Goal: Task Accomplishment & Management: Manage account settings

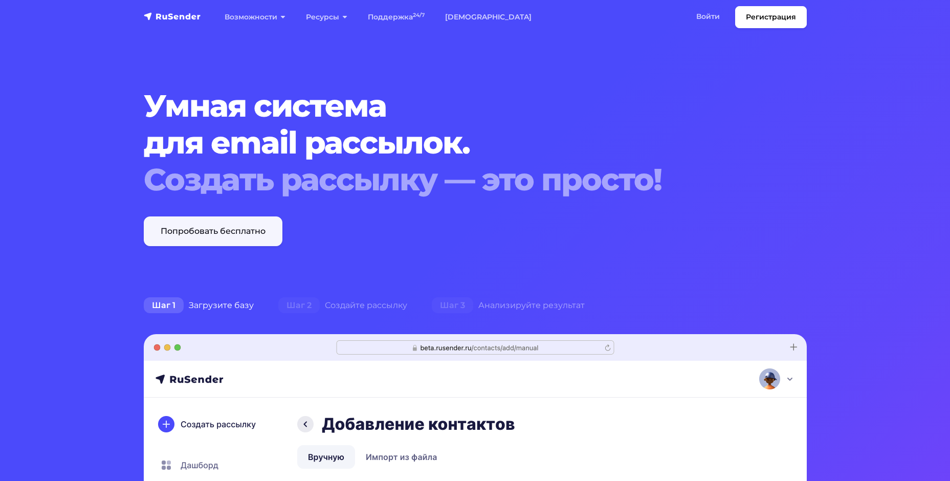
click at [243, 236] on link "Попробовать бесплатно" at bounding box center [213, 231] width 139 height 30
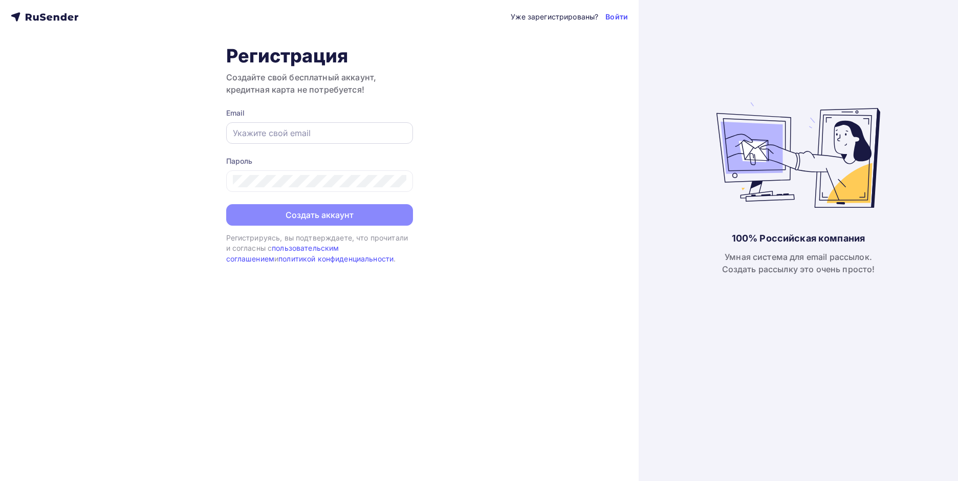
click at [299, 129] on input "text" at bounding box center [319, 133] width 173 height 12
type input "[EMAIL_ADDRESS][DOMAIN_NAME]"
click at [320, 173] on div at bounding box center [319, 180] width 187 height 21
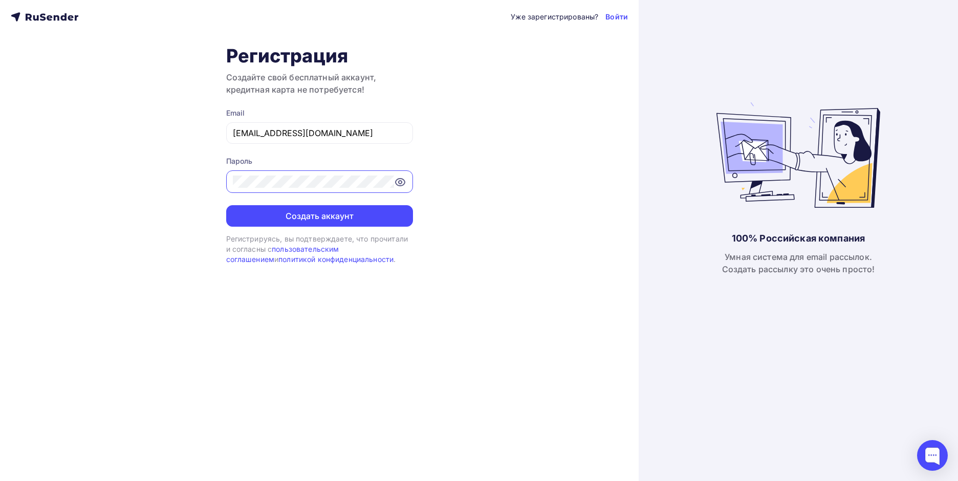
click at [226, 205] on button "Создать аккаунт" at bounding box center [319, 215] width 187 height 21
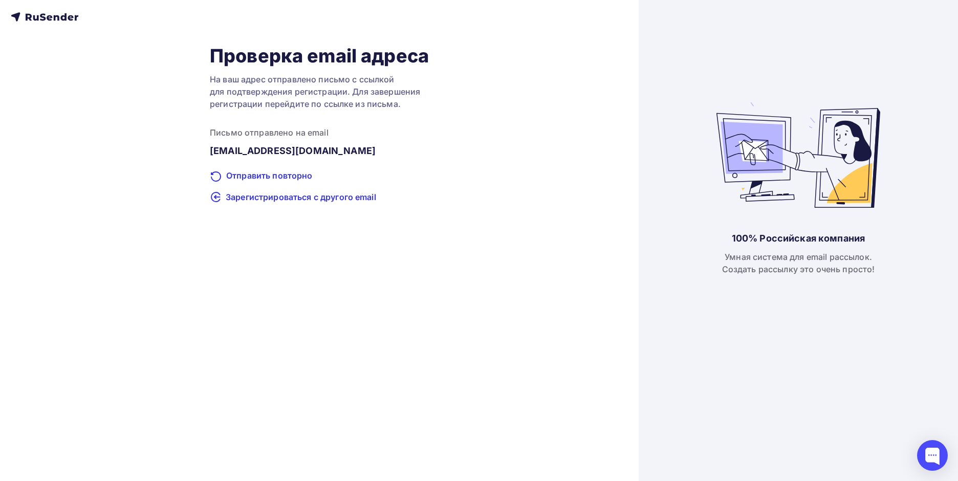
click at [52, 20] on icon at bounding box center [45, 17] width 68 height 12
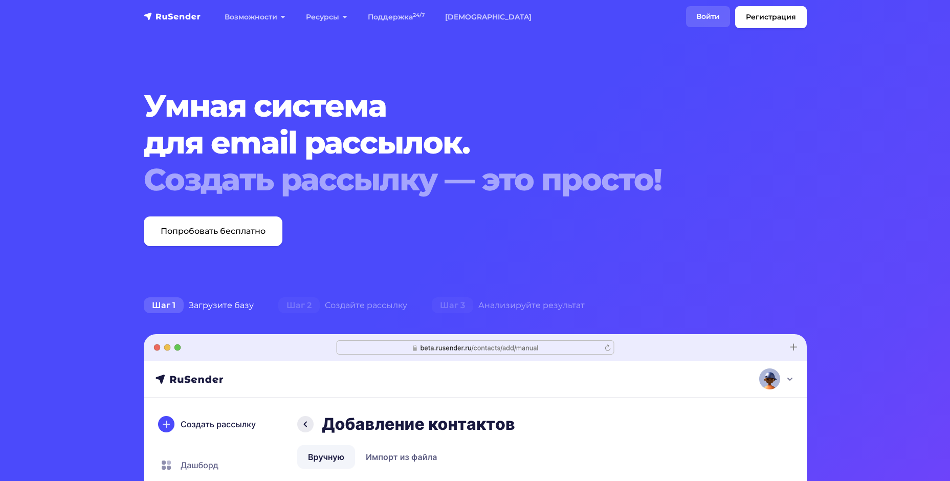
click at [697, 20] on link "Войти" at bounding box center [708, 16] width 44 height 21
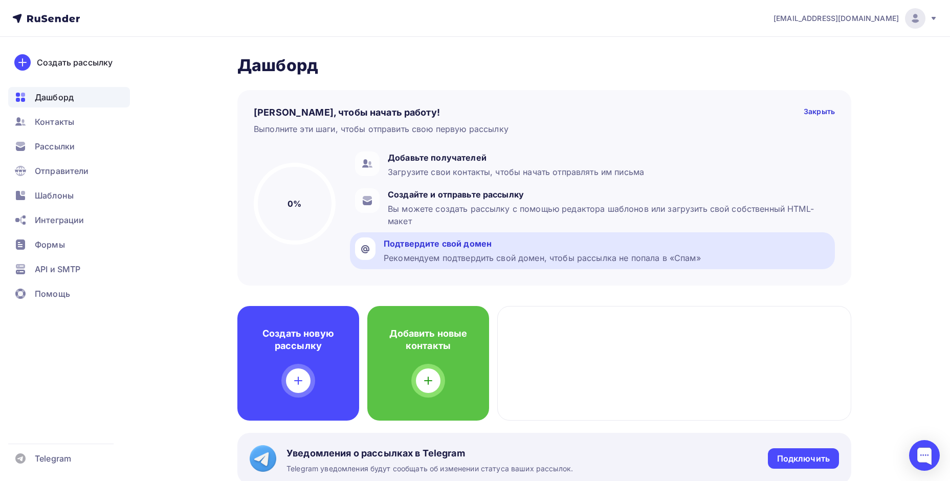
click at [541, 258] on div "Рекомендуем подтвердить свой домен, чтобы рассылка не попала в «Спам»" at bounding box center [542, 258] width 317 height 12
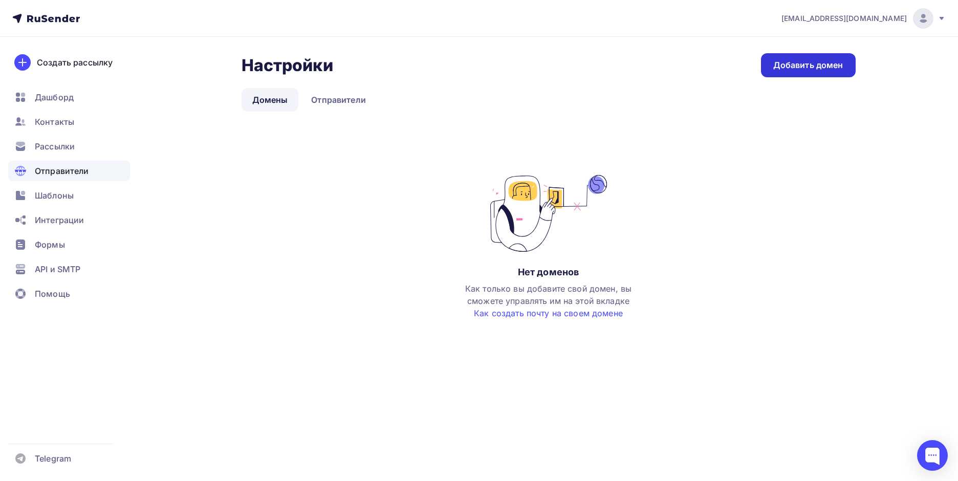
click at [800, 69] on div "Добавить домен" at bounding box center [808, 65] width 70 height 12
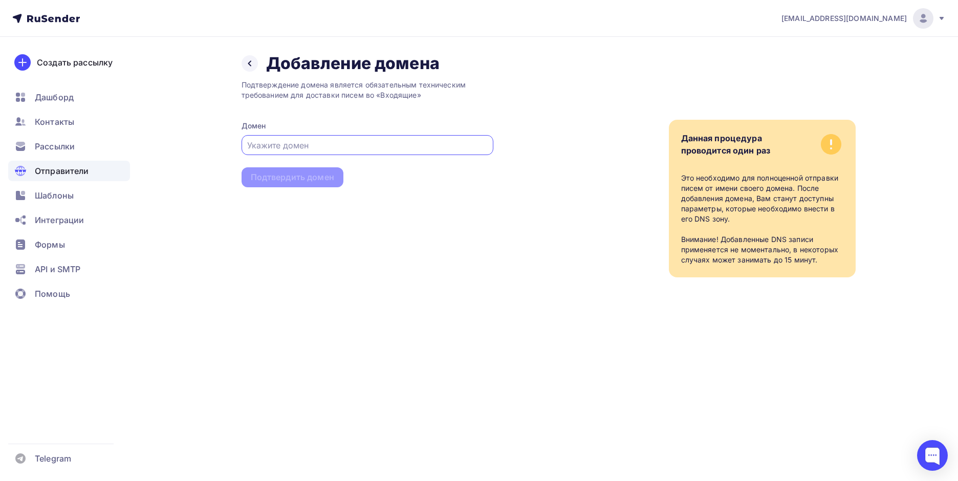
click at [381, 141] on input "text" at bounding box center [367, 145] width 240 height 12
type input """
click at [449, 196] on div "Подтверждение домена является обязательным техническим требованием для доставки…" at bounding box center [367, 176] width 252 height 204
click at [374, 141] on input "безмедуз.рф" at bounding box center [367, 145] width 240 height 12
click at [244, 147] on div "безмедуз.рф" at bounding box center [367, 145] width 252 height 20
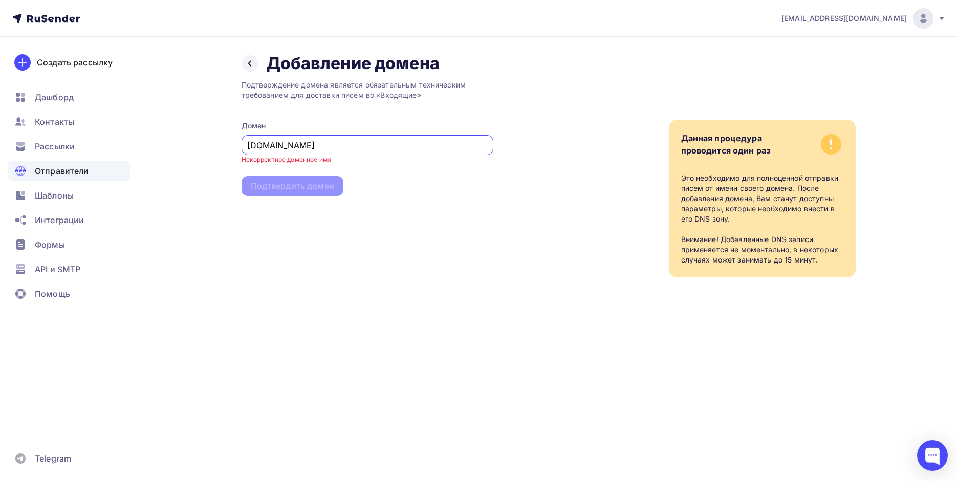
click at [247, 147] on input "безмедуз.рф" at bounding box center [367, 145] width 240 height 12
click at [248, 145] on input "безмедуз.рф" at bounding box center [367, 145] width 240 height 12
drag, startPoint x: 351, startPoint y: 160, endPoint x: 373, endPoint y: 172, distance: 25.6
click at [357, 163] on div "Подтверждение домена является обязательным техническим требованием для доставки…" at bounding box center [367, 176] width 252 height 204
click at [379, 176] on div "Подтверждение домена является обязательным техническим требованием для доставки…" at bounding box center [367, 176] width 252 height 204
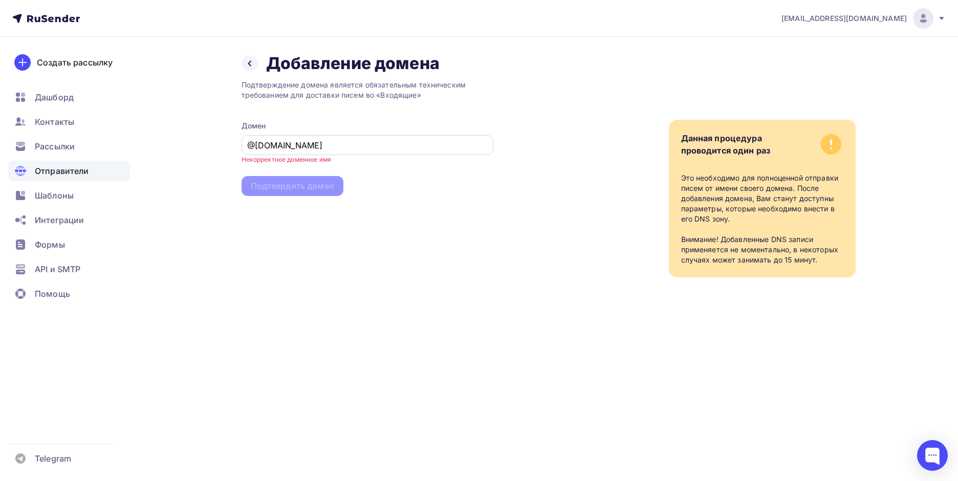
click at [358, 149] on input "@безмедуз.рф" at bounding box center [367, 145] width 240 height 12
click at [256, 144] on input "@безмедуз.рф" at bounding box center [367, 145] width 240 height 12
type input "безмедуз.рф"
click at [430, 266] on div "Подтверждение домена является обязательным техническим требованием для доставки…" at bounding box center [367, 176] width 252 height 204
click at [363, 150] on input "безмедуз.рф" at bounding box center [367, 145] width 240 height 12
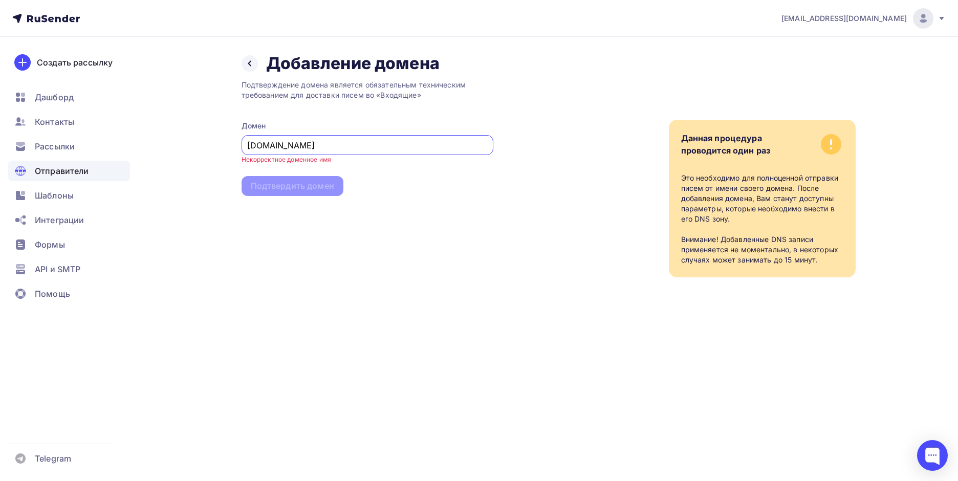
click at [363, 150] on input "безмедуз.рф" at bounding box center [367, 145] width 240 height 12
click at [371, 164] on div "Подтверждение домена является обязательным техническим требованием для доставки…" at bounding box center [367, 176] width 252 height 204
click at [312, 180] on div "Подтверждение домена является обязательным техническим требованием для доставки…" at bounding box center [367, 176] width 252 height 204
click at [371, 139] on input "безмедуз.рф" at bounding box center [367, 145] width 240 height 12
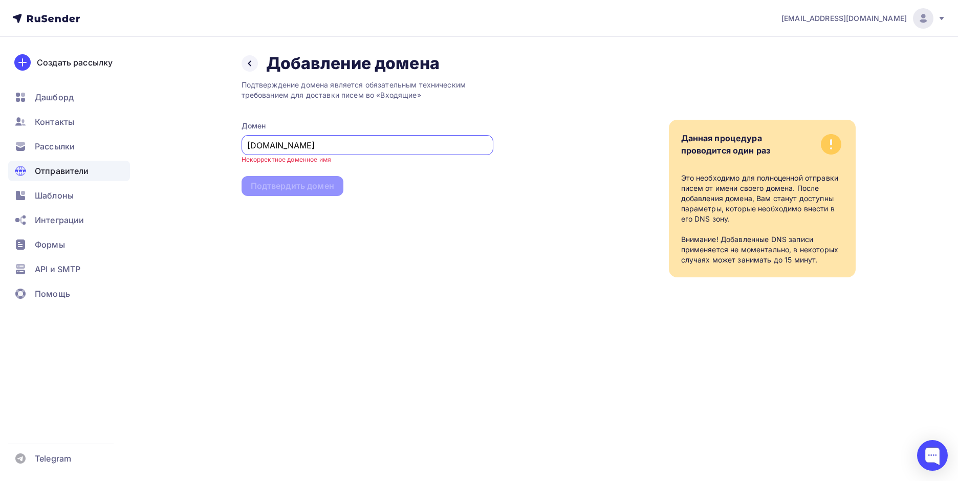
click at [302, 196] on div "Подтверждение домена является обязательным техническим требованием для доставки…" at bounding box center [367, 176] width 252 height 204
click at [316, 150] on input "безмедуз.рф" at bounding box center [367, 145] width 240 height 12
click at [330, 190] on div "Подтверждение домена является обязательным техническим требованием для доставки…" at bounding box center [367, 176] width 252 height 204
click at [97, 67] on div "Создать рассылку" at bounding box center [75, 62] width 76 height 12
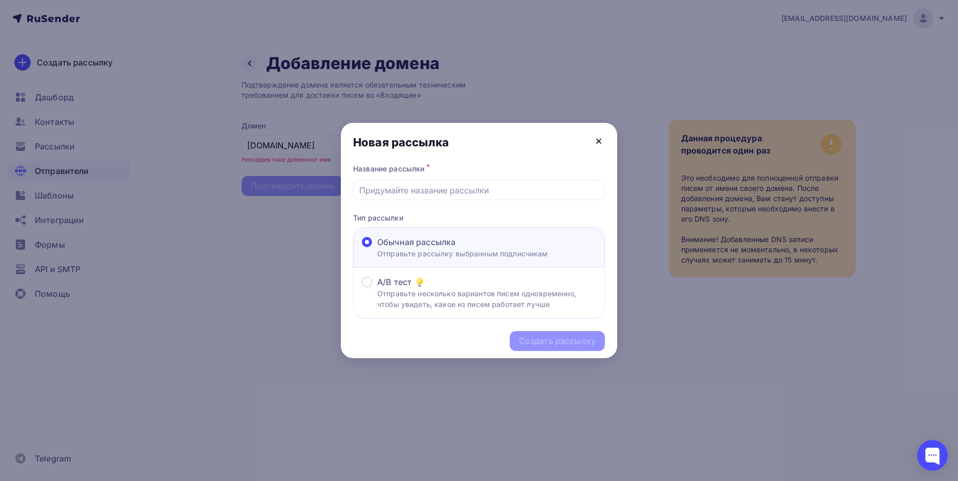
click at [596, 138] on icon at bounding box center [598, 141] width 12 height 12
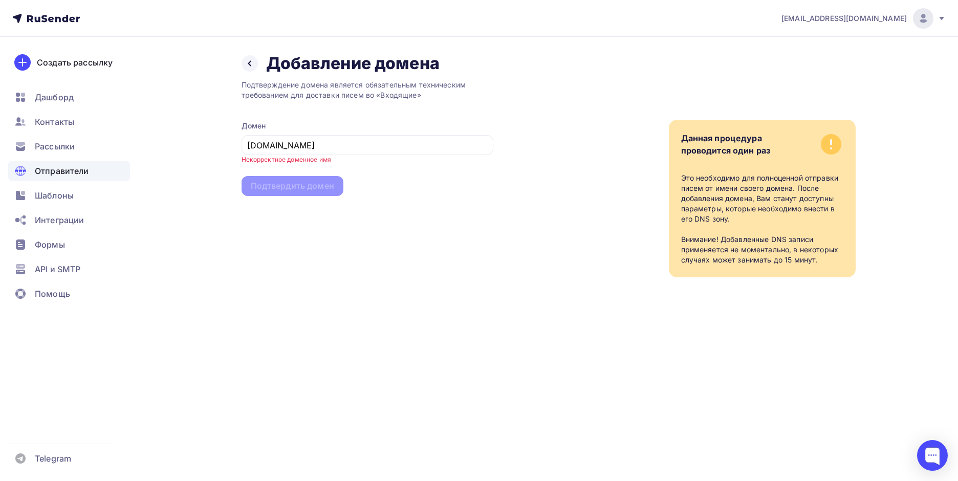
click at [285, 178] on div "Подтверждение домена является обязательным техническим требованием для доставки…" at bounding box center [367, 176] width 252 height 204
click at [248, 66] on icon at bounding box center [250, 63] width 8 height 8
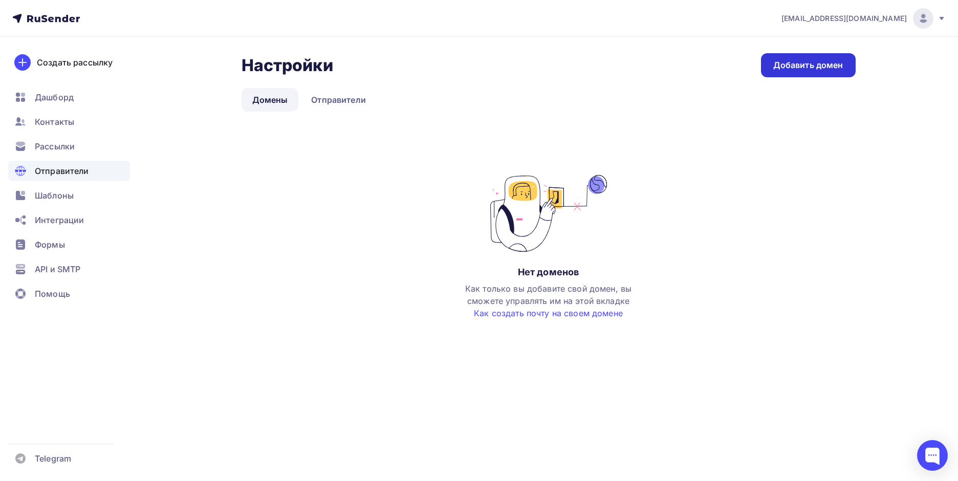
click at [819, 74] on link "Добавить домен" at bounding box center [808, 65] width 95 height 24
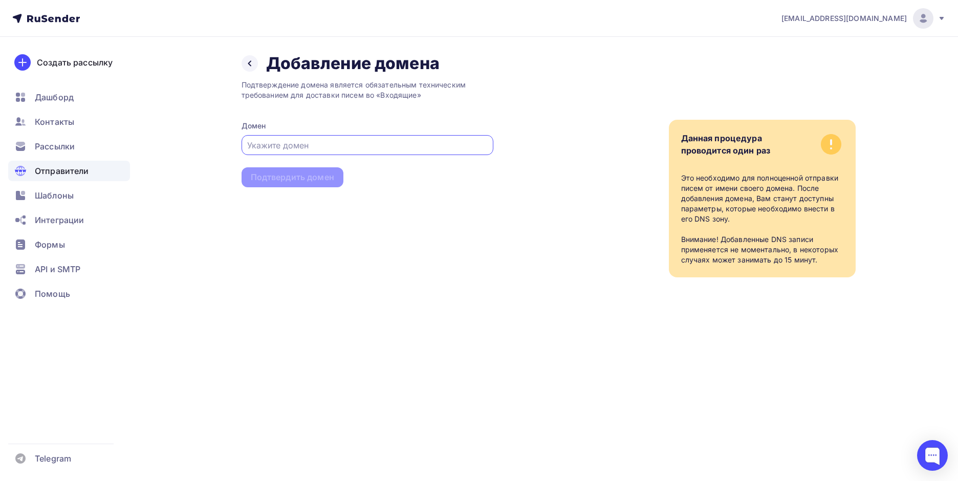
click at [364, 147] on input "text" at bounding box center [367, 145] width 240 height 12
type input ","
drag, startPoint x: 486, startPoint y: 200, endPoint x: 489, endPoint y: 195, distance: 5.7
click at [489, 195] on div "Подтверждение домена является обязательным техническим требованием для доставки…" at bounding box center [367, 176] width 252 height 204
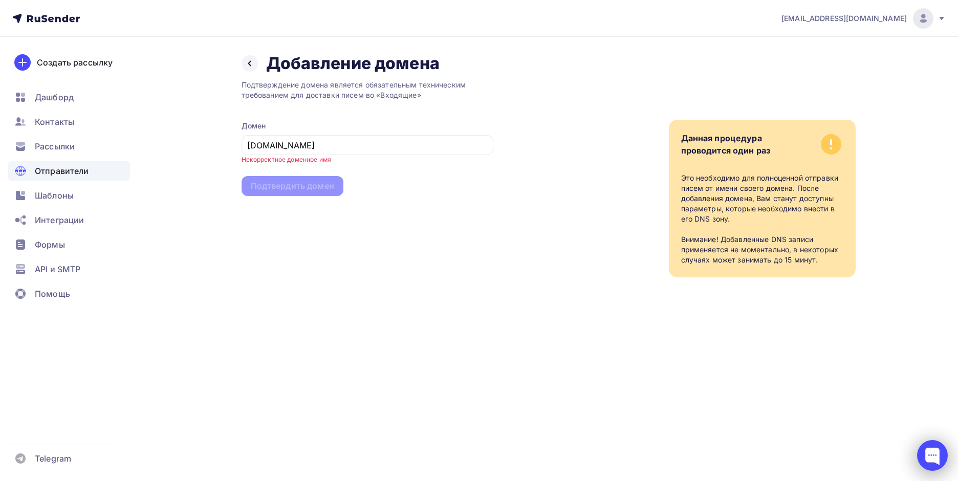
click at [924, 443] on div at bounding box center [932, 455] width 31 height 31
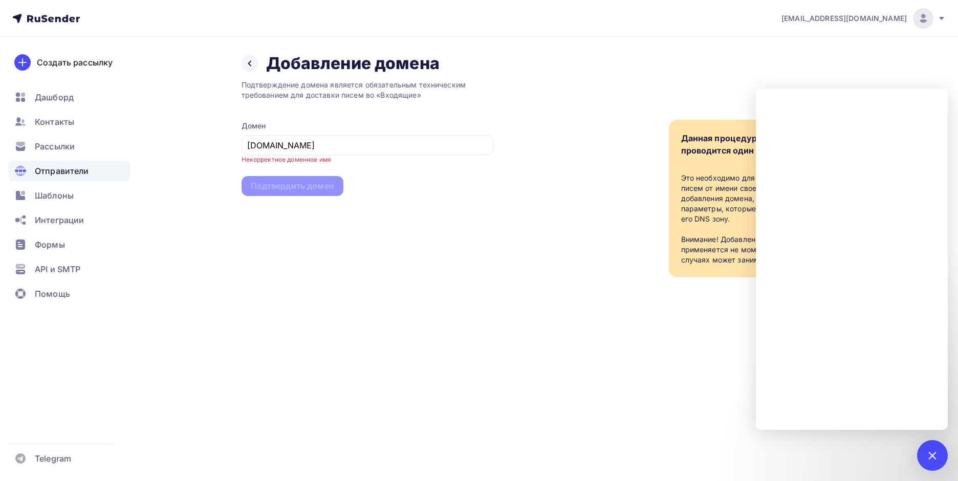
click at [635, 292] on div "Назад Добавление домена Добавление домена Подтверждение домена является обязате…" at bounding box center [479, 177] width 838 height 281
click at [919, 449] on div at bounding box center [932, 455] width 31 height 31
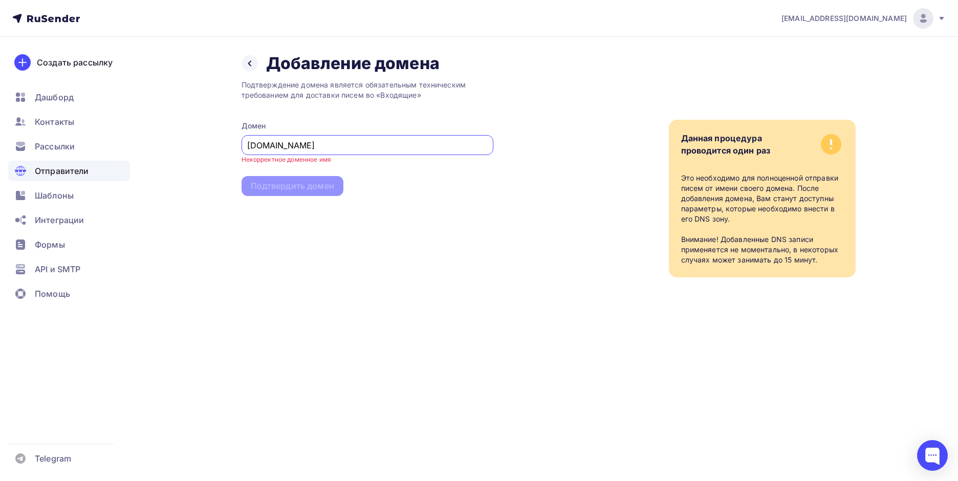
click at [385, 141] on input "безмедуз.рф" at bounding box center [367, 145] width 240 height 12
click at [329, 175] on div "Подтверждение домена является обязательным техническим требованием для доставки…" at bounding box center [367, 176] width 252 height 204
click at [327, 185] on div "Подтверждение домена является обязательным техническим требованием для доставки…" at bounding box center [367, 176] width 252 height 204
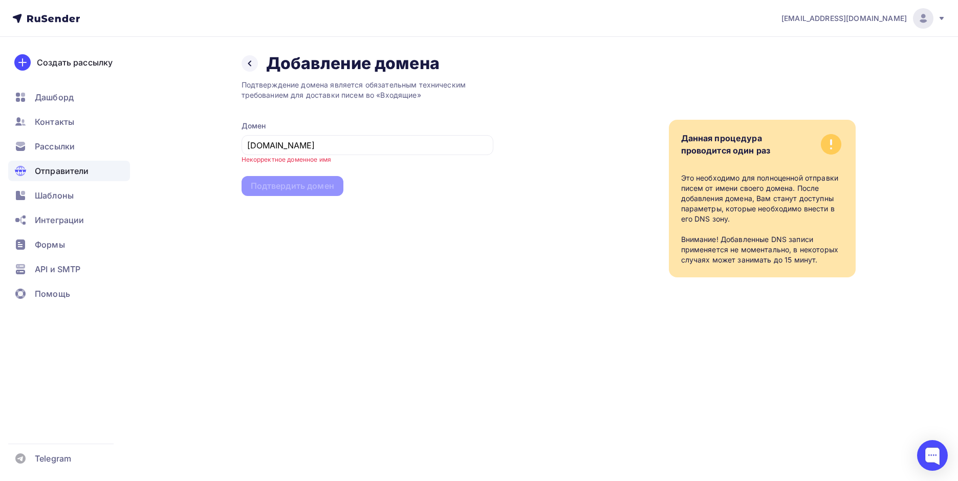
click at [408, 205] on div "Подтверждение домена является обязательным техническим требованием для доставки…" at bounding box center [367, 176] width 252 height 204
click at [336, 144] on input "безмедуз.рф" at bounding box center [367, 145] width 240 height 12
type input "безмедуз.рф"
click at [371, 185] on div "Подтверждение домена является обязательным техническим требованием для доставки…" at bounding box center [367, 176] width 252 height 204
click at [332, 183] on div "Подтверждение домена является обязательным техническим требованием для доставки…" at bounding box center [367, 176] width 252 height 204
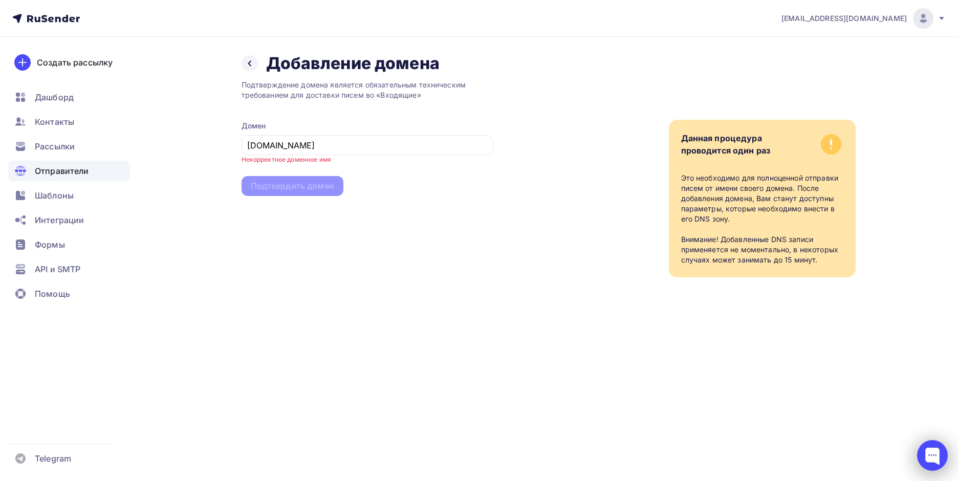
drag, startPoint x: 948, startPoint y: 458, endPoint x: 934, endPoint y: 457, distance: 14.4
click at [947, 457] on div at bounding box center [932, 455] width 31 height 31
